Goal: Find specific page/section: Find specific page/section

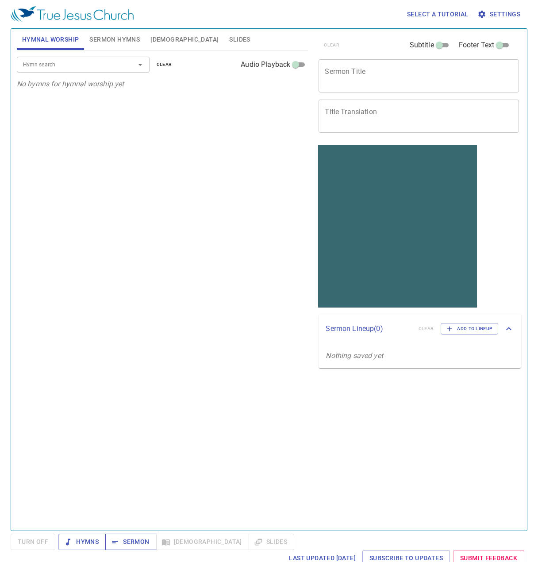
click at [130, 545] on span "Sermon" at bounding box center [130, 542] width 37 height 11
click at [117, 41] on span "Sermon Hymns" at bounding box center [114, 39] width 50 height 11
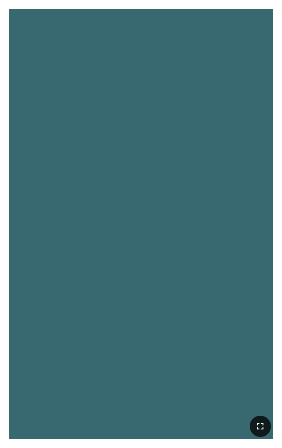
click at [260, 353] on icon "button" at bounding box center [260, 426] width 11 height 11
